Goal: Task Accomplishment & Management: Manage account settings

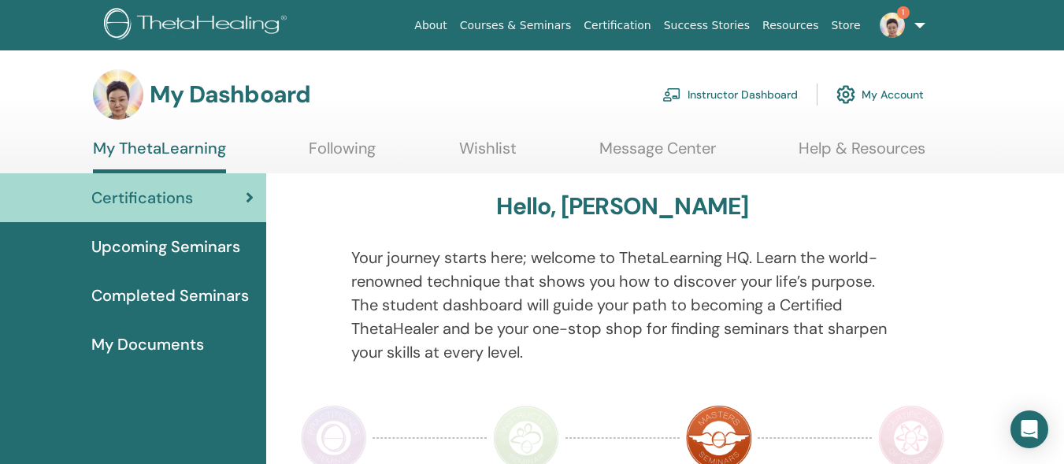
click at [741, 90] on link "Instructor Dashboard" at bounding box center [729, 94] width 135 height 35
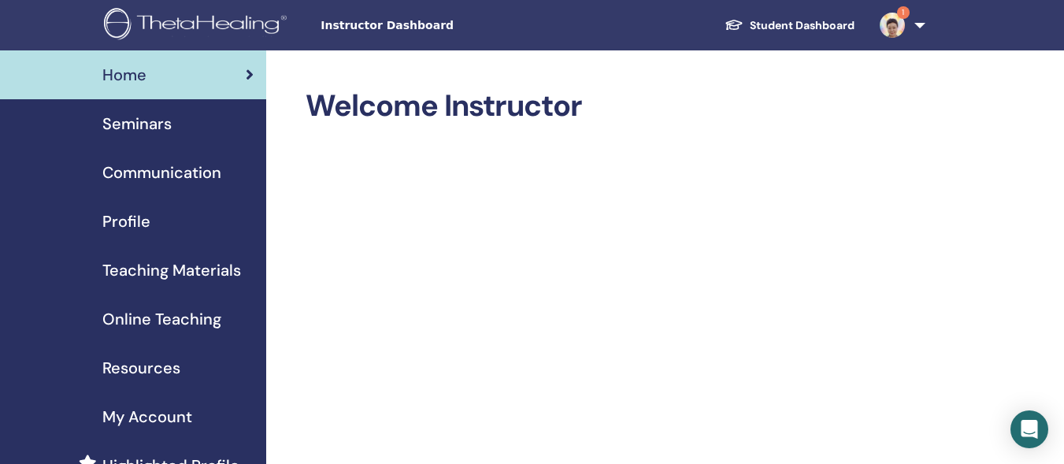
click at [165, 117] on span "Seminars" at bounding box center [136, 124] width 69 height 24
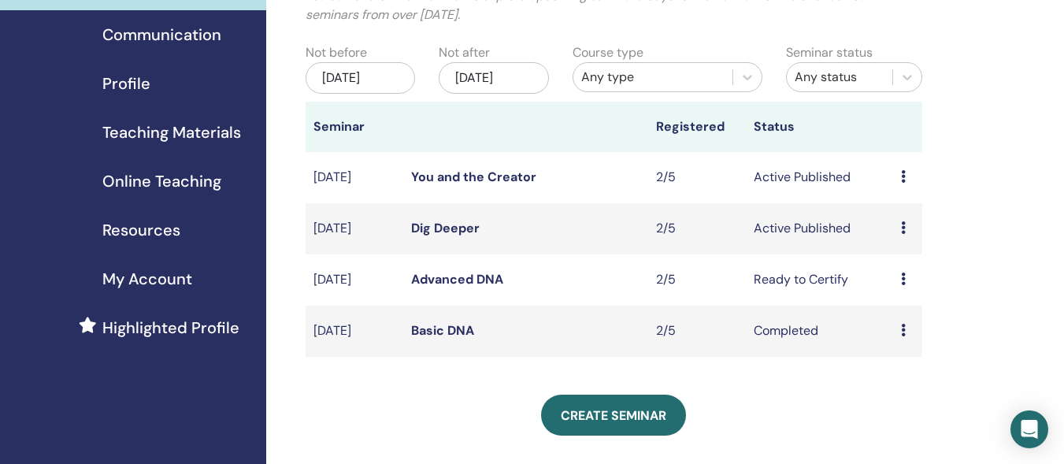
scroll to position [181, 0]
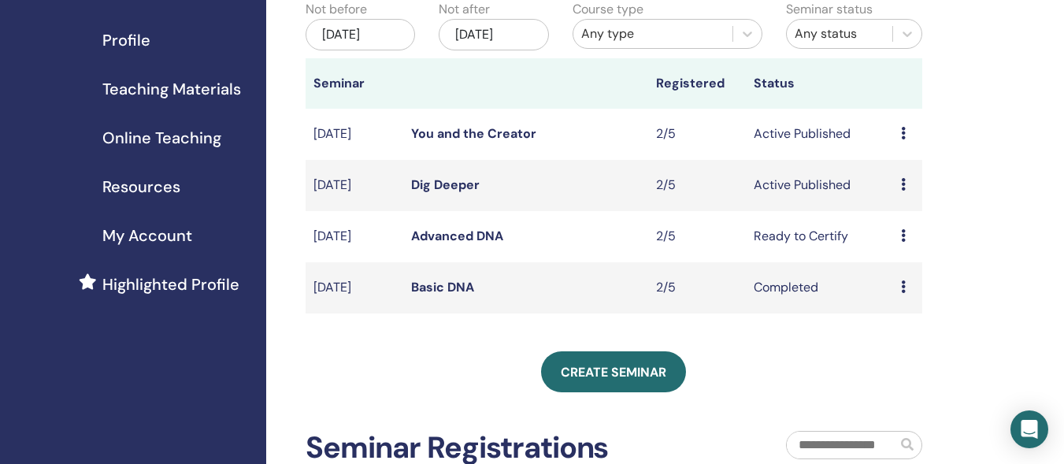
click at [901, 235] on icon at bounding box center [903, 235] width 5 height 13
click at [897, 269] on link "Edit" at bounding box center [885, 271] width 23 height 17
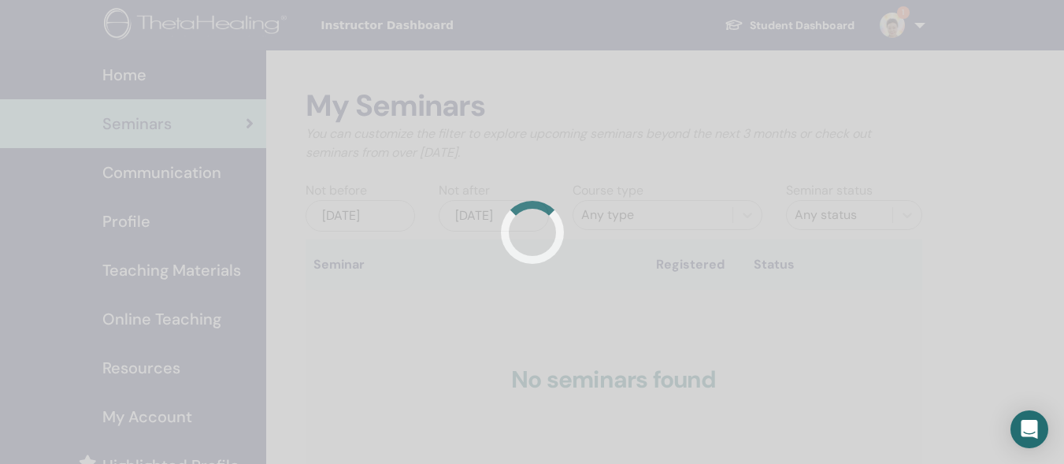
scroll to position [181, 0]
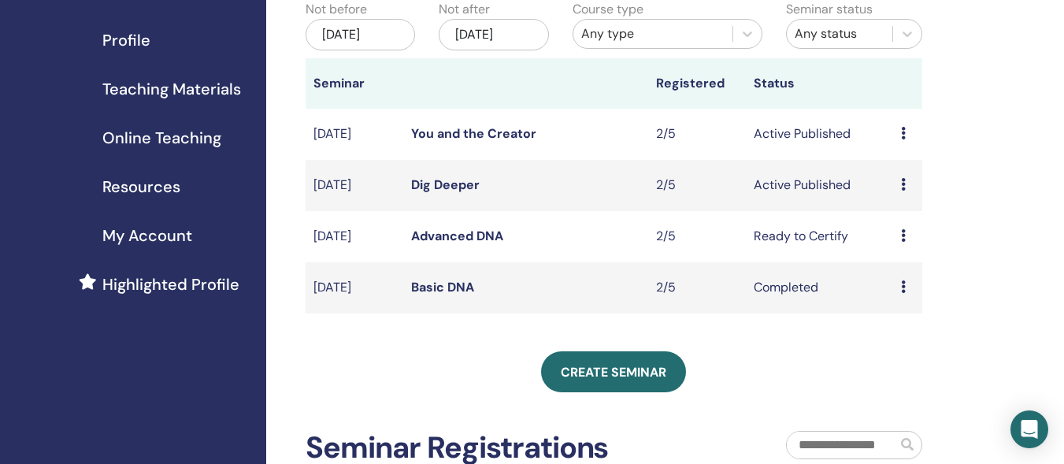
click at [463, 235] on link "Advanced DNA" at bounding box center [457, 236] width 92 height 17
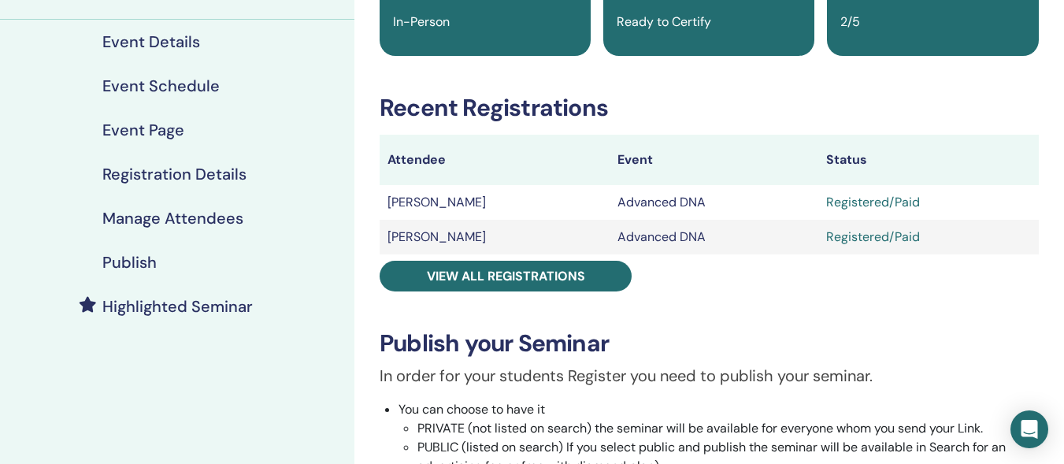
scroll to position [173, 0]
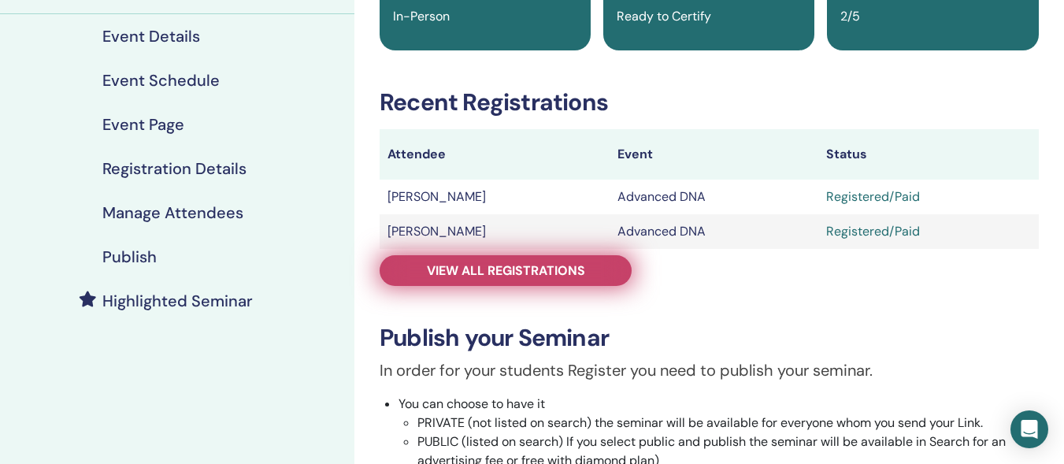
click at [603, 268] on link "View all registrations" at bounding box center [506, 270] width 252 height 31
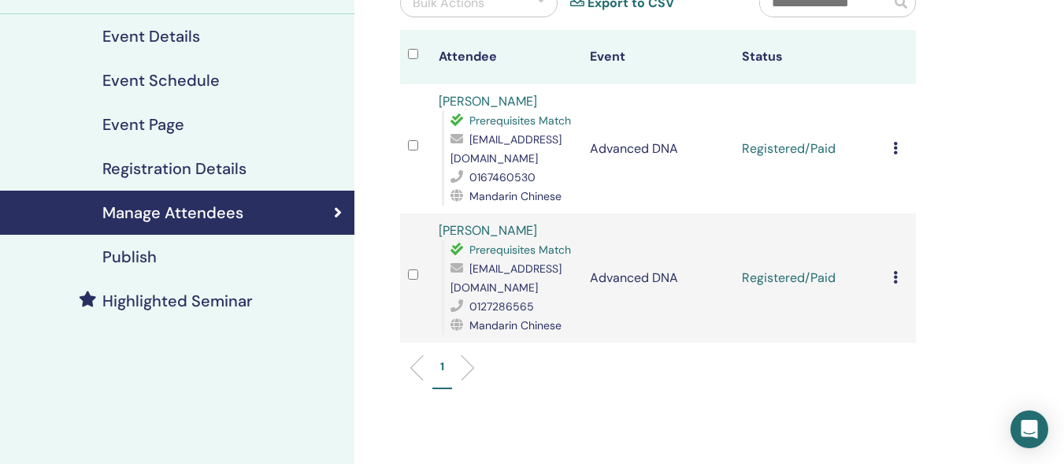
click at [892, 147] on td "Cancel Registration Do not auto-certify Mark as Paid Mark as Unpaid Mark as Abs…" at bounding box center [900, 148] width 31 height 129
click at [897, 150] on icon at bounding box center [895, 148] width 5 height 13
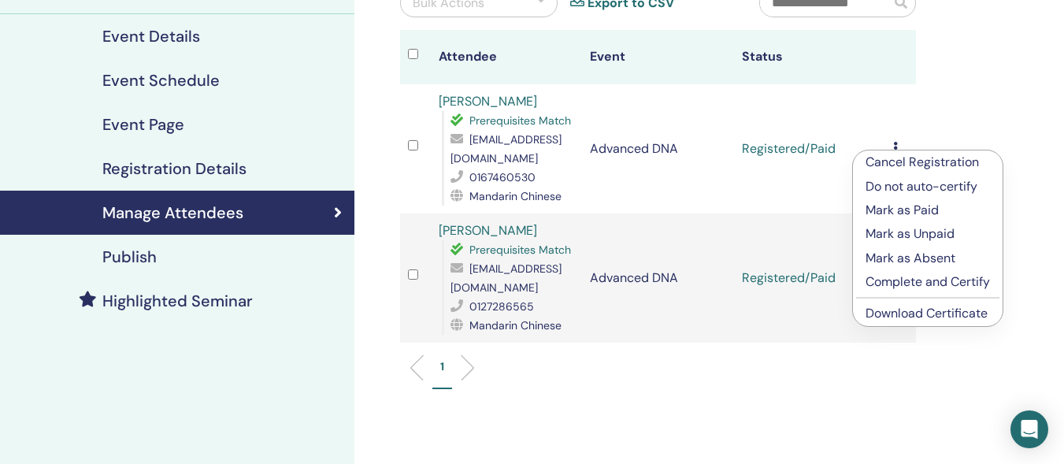
click at [931, 279] on p "Complete and Certify" at bounding box center [928, 282] width 124 height 19
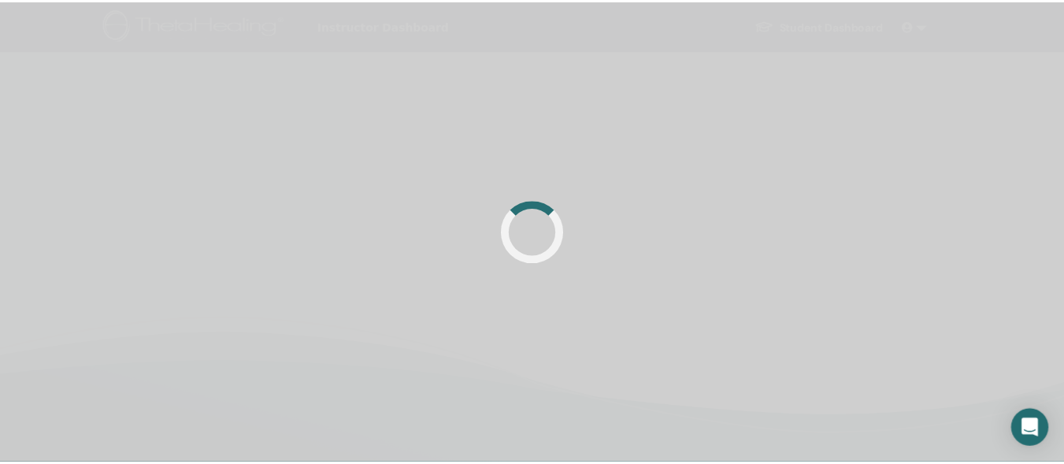
scroll to position [173, 0]
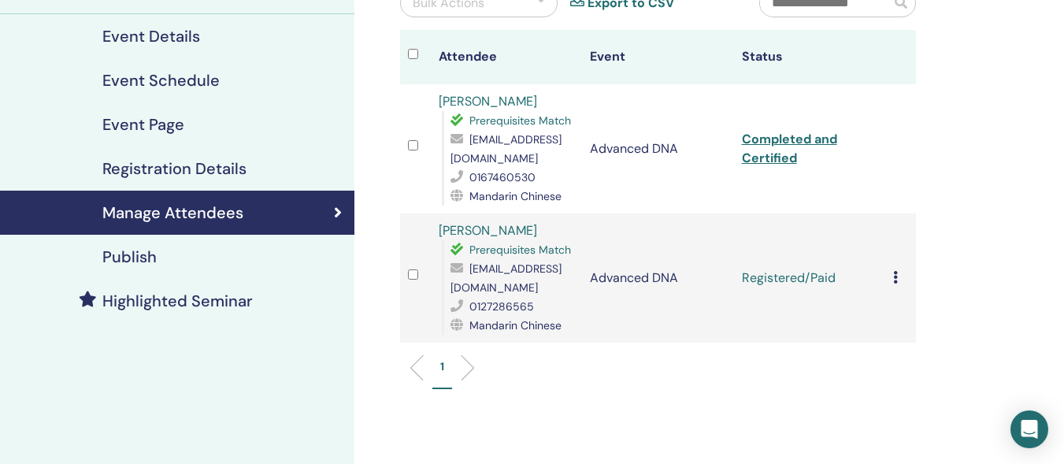
click at [896, 279] on icon at bounding box center [895, 277] width 5 height 13
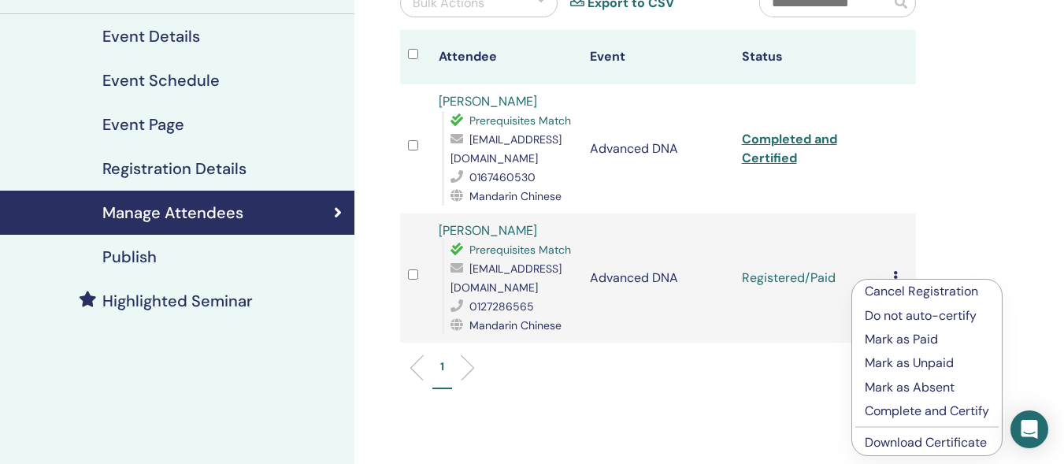
click at [911, 407] on p "Complete and Certify" at bounding box center [927, 411] width 124 height 19
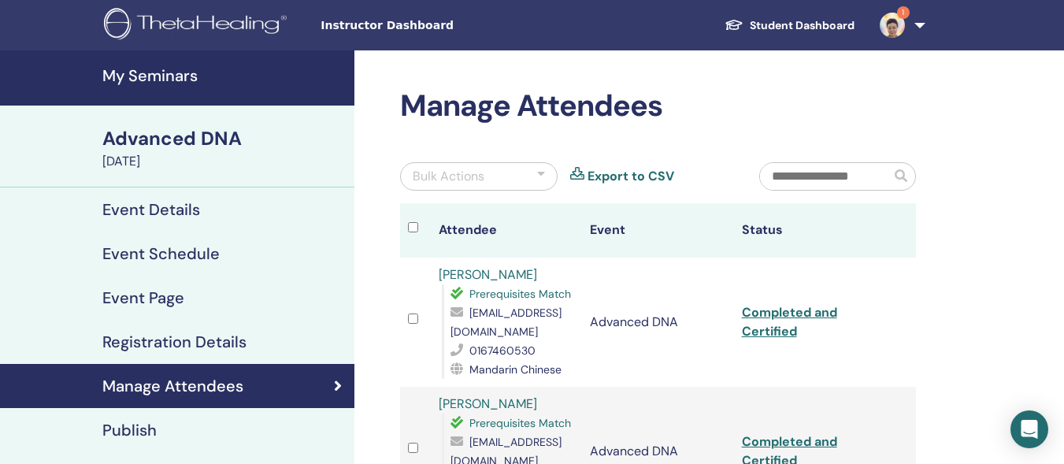
click at [144, 140] on div "Advanced DNA" at bounding box center [223, 138] width 243 height 27
